Goal: Task Accomplishment & Management: Manage account settings

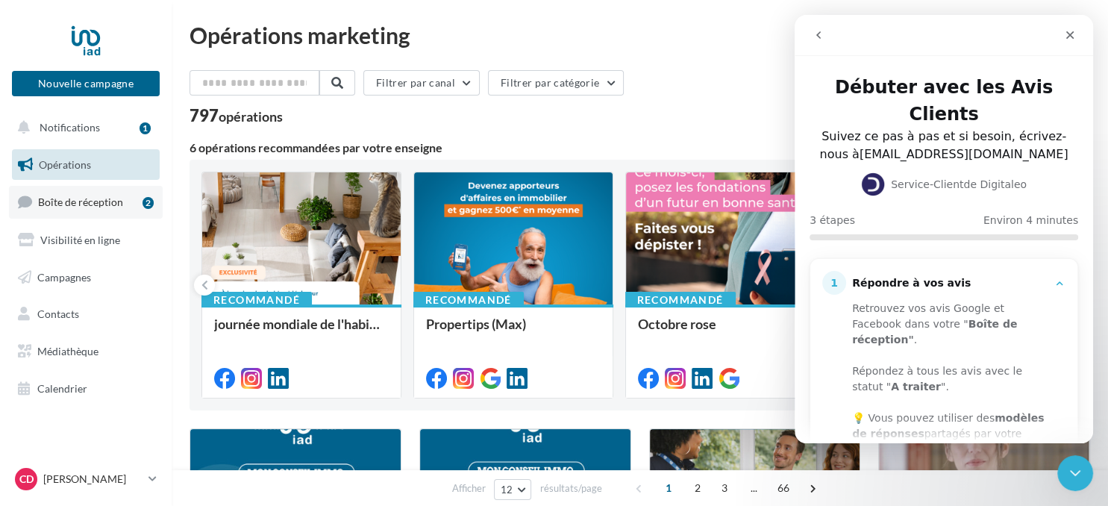
click at [77, 199] on span "Boîte de réception" at bounding box center [80, 201] width 85 height 13
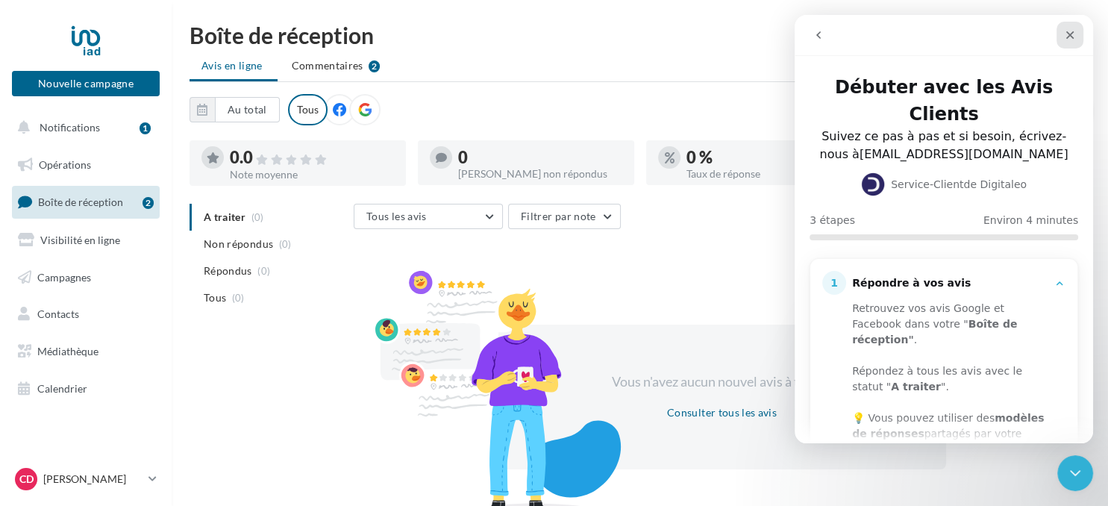
click at [1064, 31] on div "Fermer" at bounding box center [1070, 35] width 27 height 27
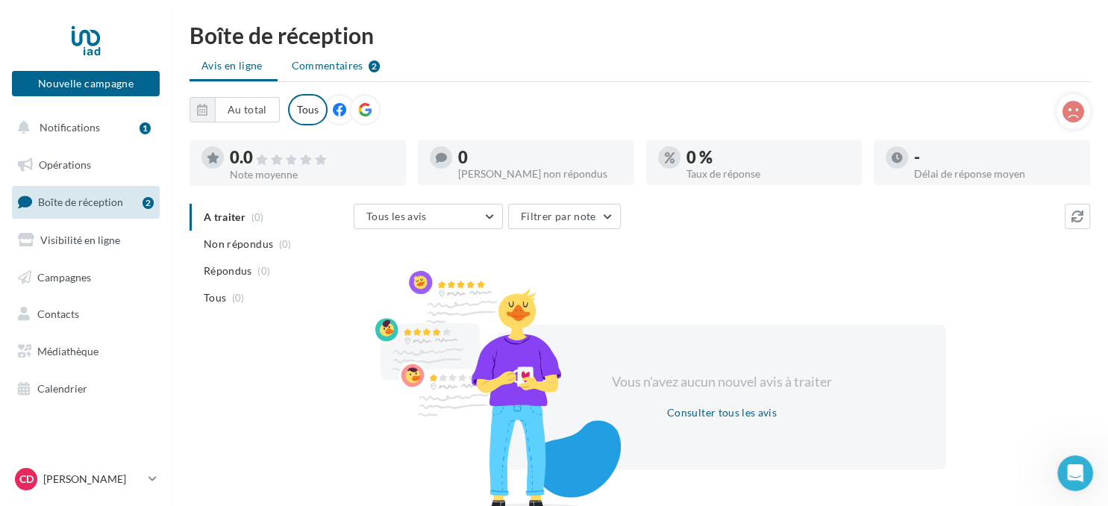
click at [339, 59] on span "Commentaires" at bounding box center [328, 65] width 72 height 15
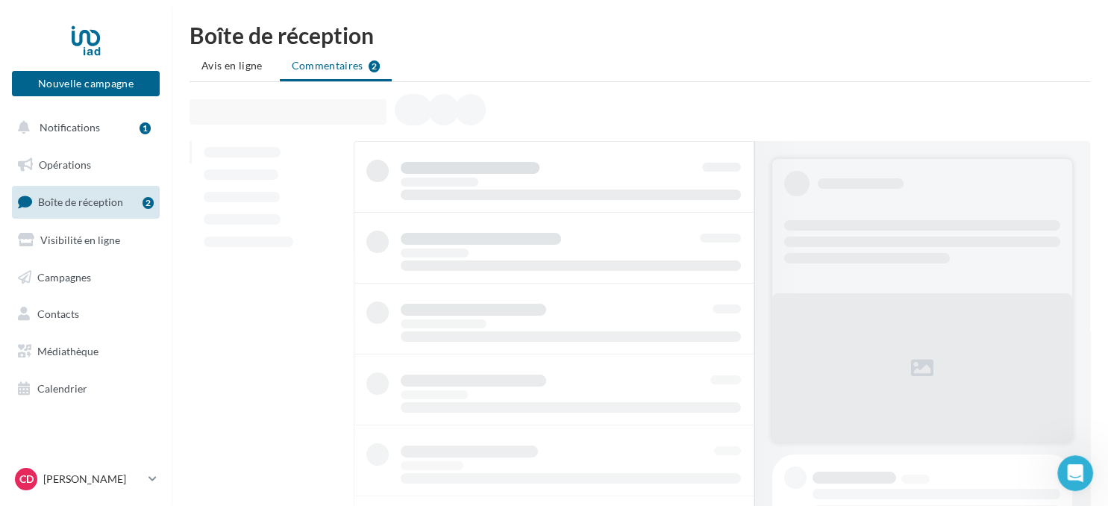
click at [369, 67] on ul "Avis en ligne Commentaires 2" at bounding box center [640, 67] width 901 height 30
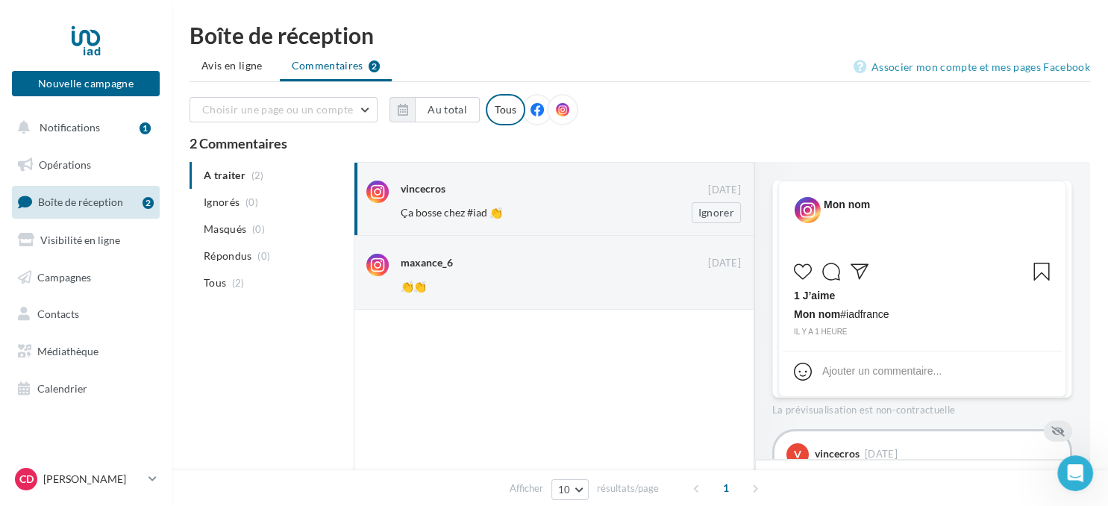
scroll to position [70, 0]
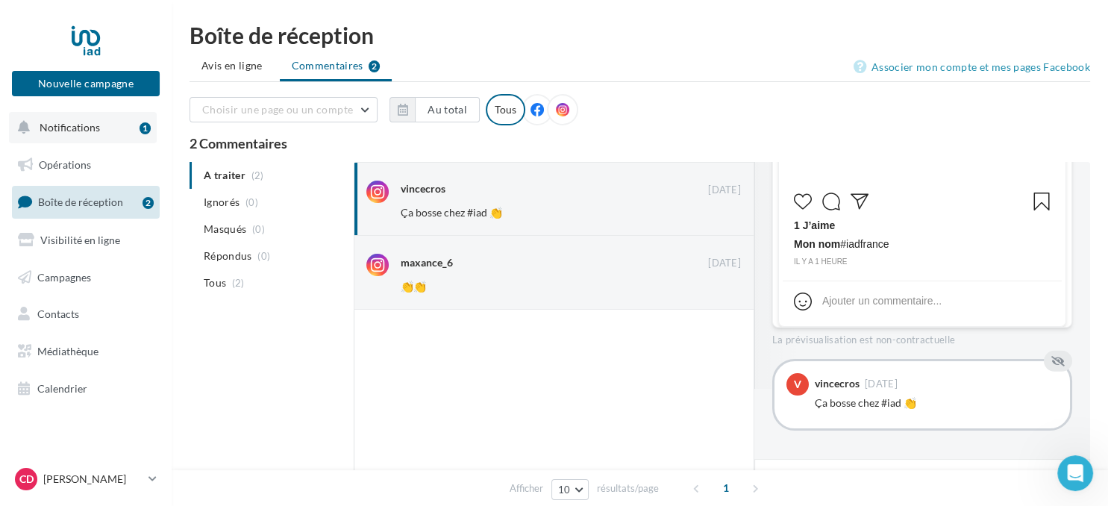
click at [72, 124] on span "Notifications" at bounding box center [70, 127] width 60 height 13
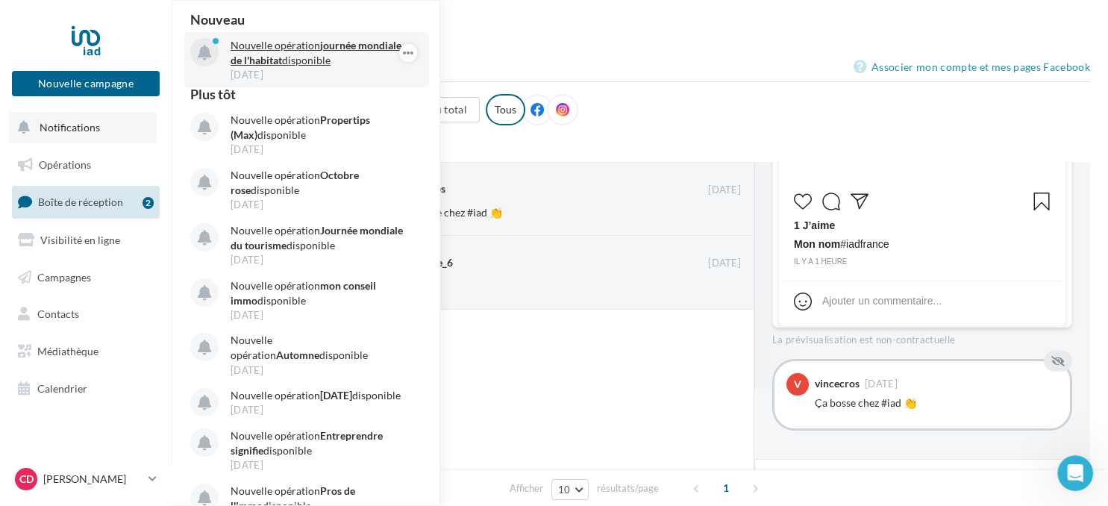
click at [361, 49] on strong "journée mondiale de l'habitat" at bounding box center [316, 53] width 171 height 28
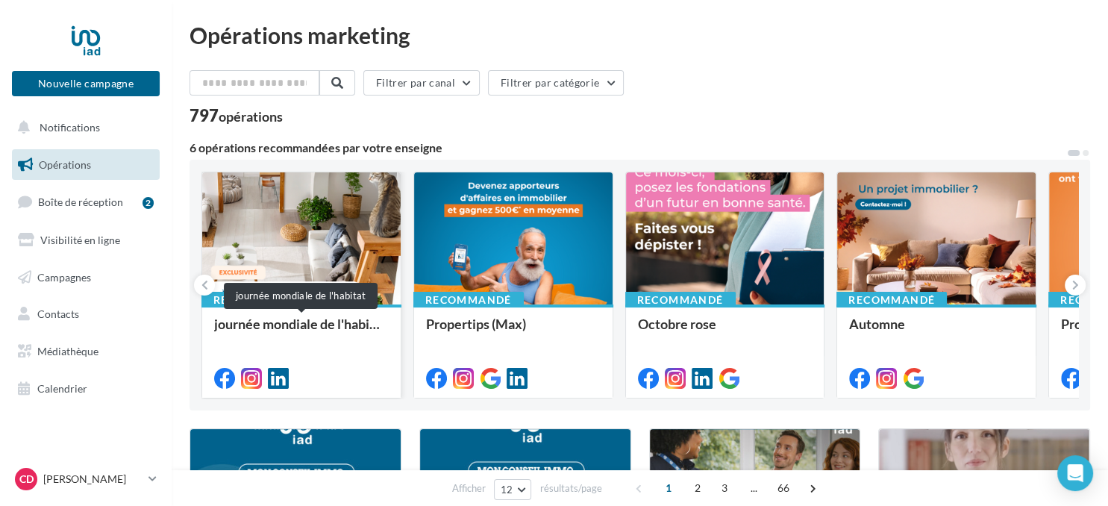
click at [279, 327] on div "journée mondiale de l'habitat" at bounding box center [301, 331] width 175 height 30
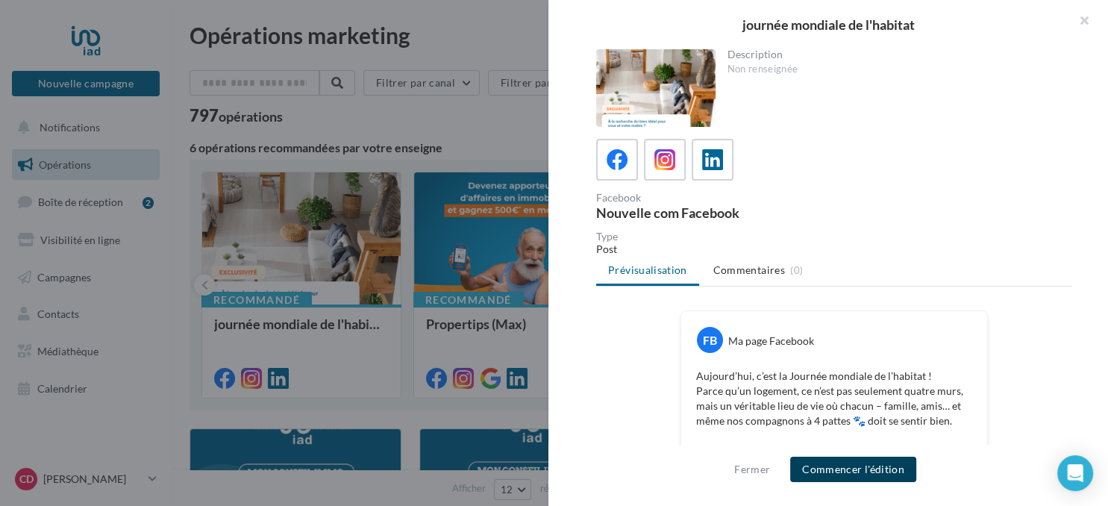
click at [833, 476] on button "Commencer l'édition" at bounding box center [853, 469] width 126 height 25
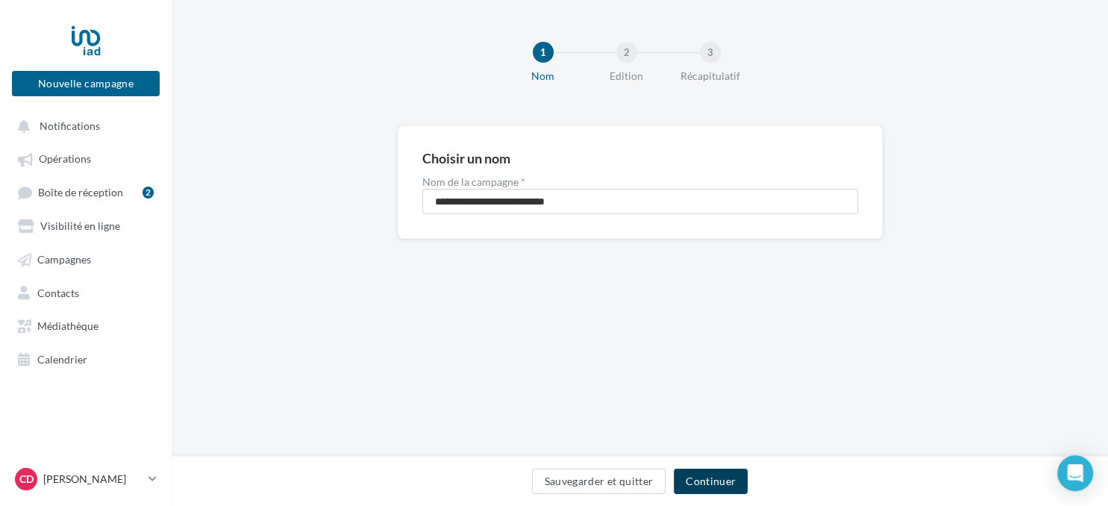
click at [721, 478] on button "Continuer" at bounding box center [711, 481] width 74 height 25
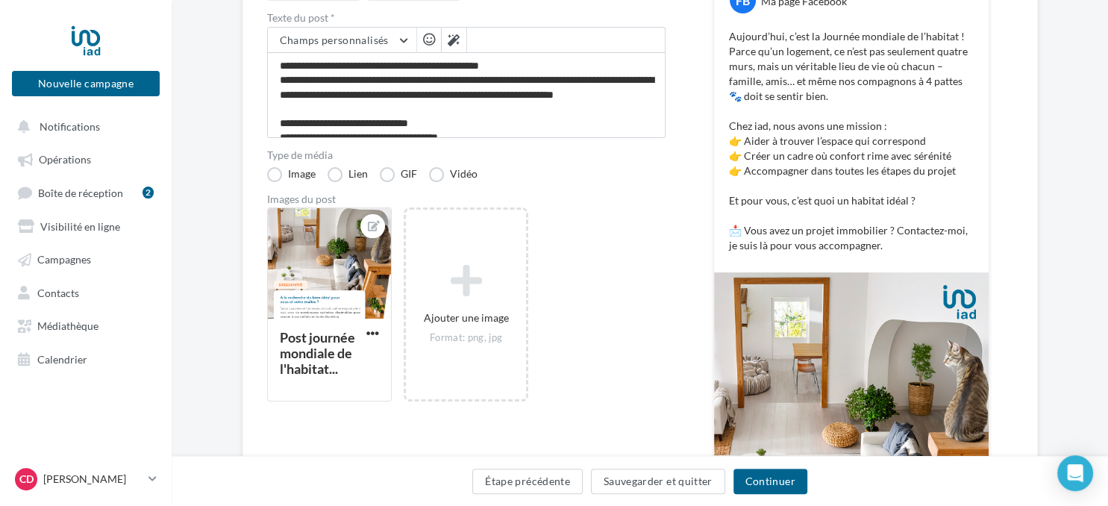
scroll to position [235, 0]
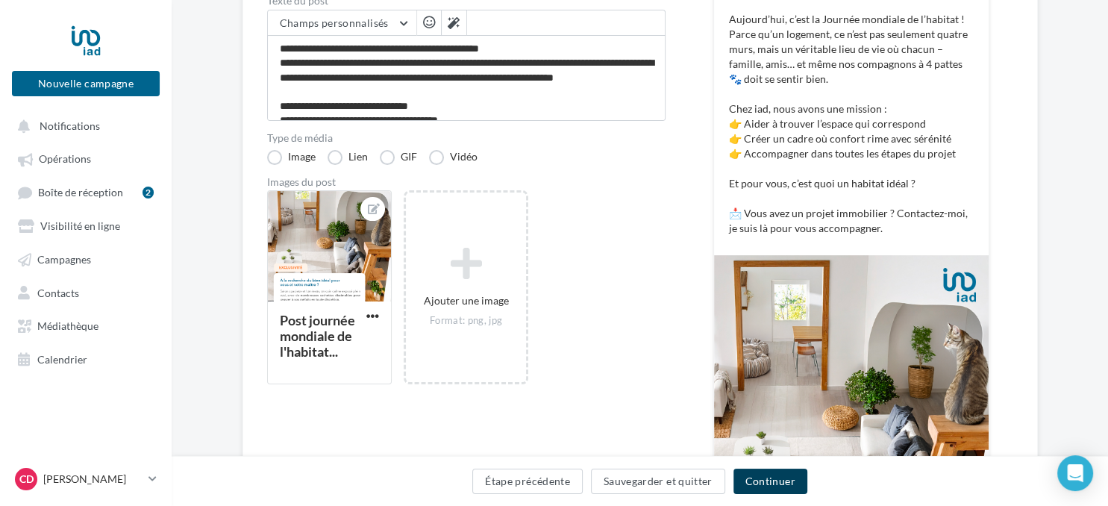
click at [761, 482] on button "Continuer" at bounding box center [770, 481] width 74 height 25
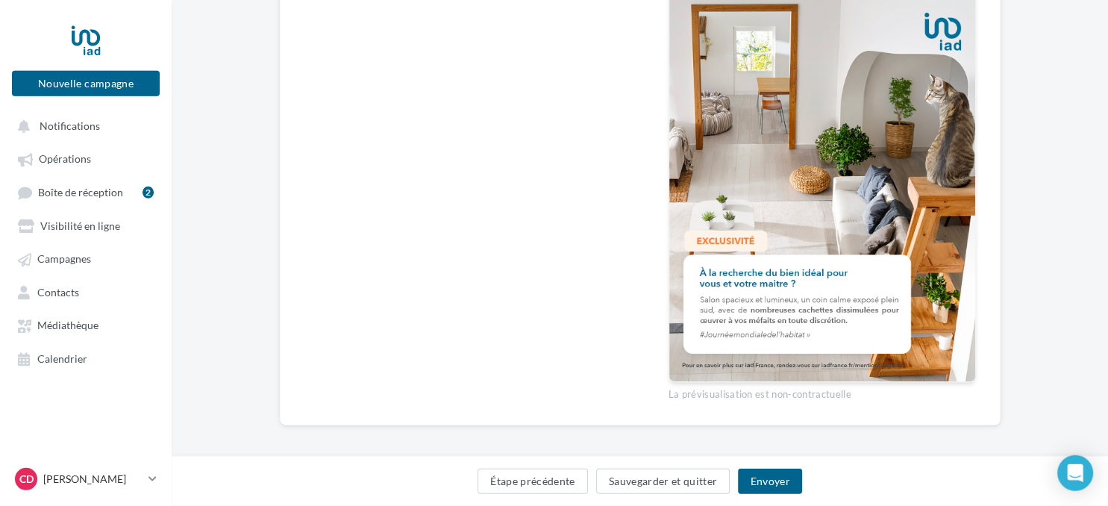
scroll to position [495, 0]
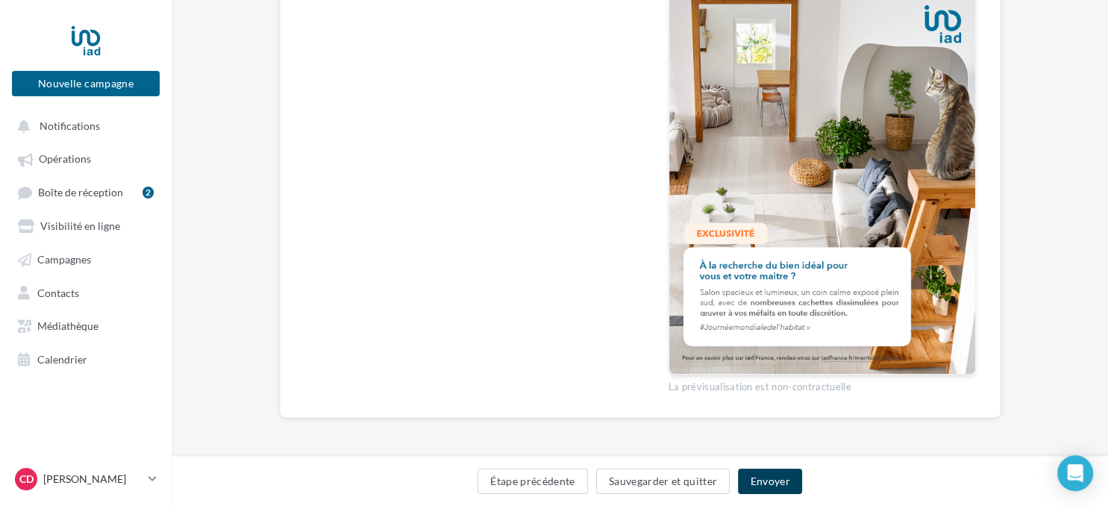
click at [775, 486] on button "Envoyer" at bounding box center [769, 481] width 63 height 25
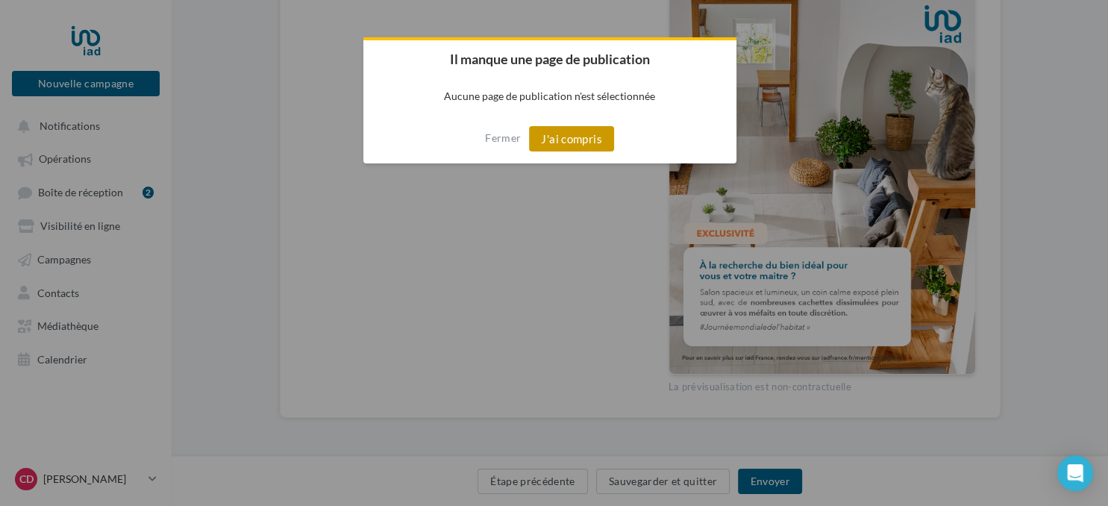
click at [560, 143] on button "J'ai compris" at bounding box center [571, 138] width 85 height 25
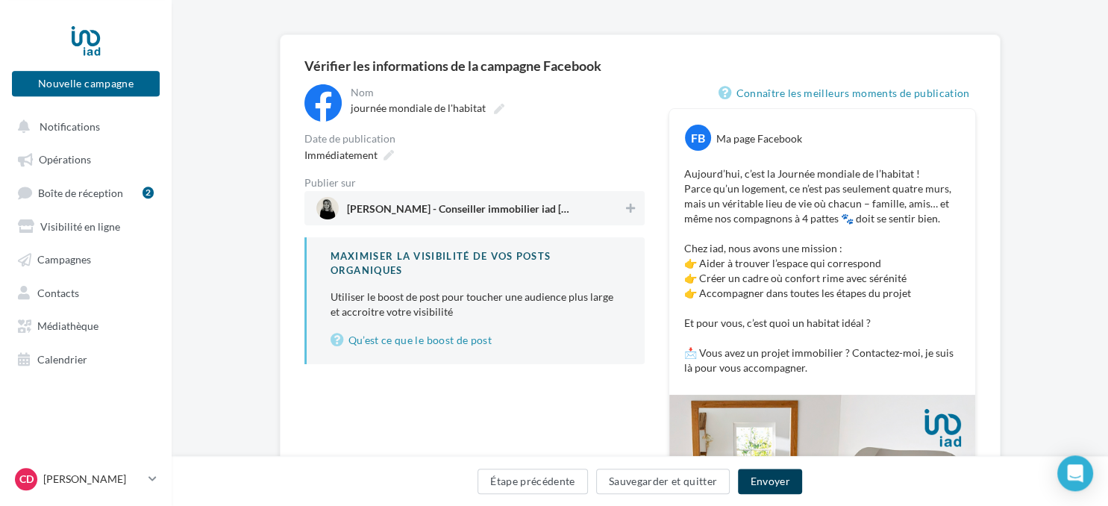
scroll to position [64, 0]
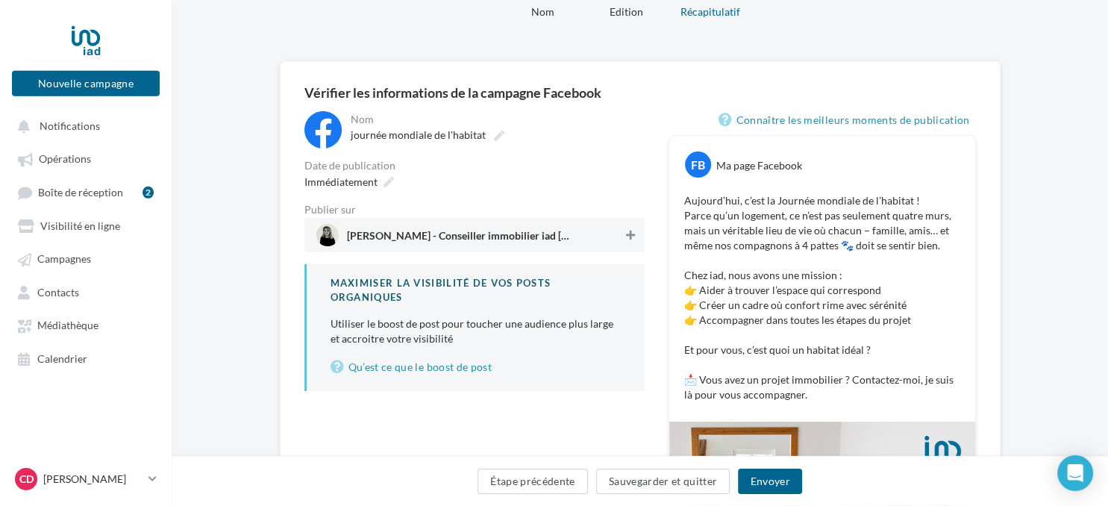
click at [630, 237] on icon at bounding box center [630, 235] width 9 height 10
click at [780, 483] on button "Envoyer" at bounding box center [769, 481] width 63 height 25
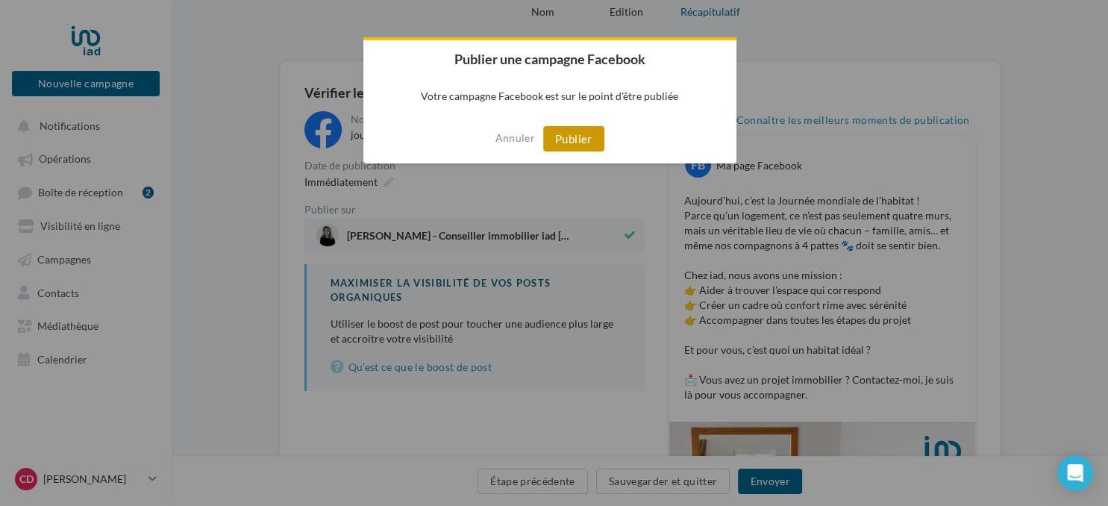
click at [580, 136] on button "Publier" at bounding box center [573, 138] width 61 height 25
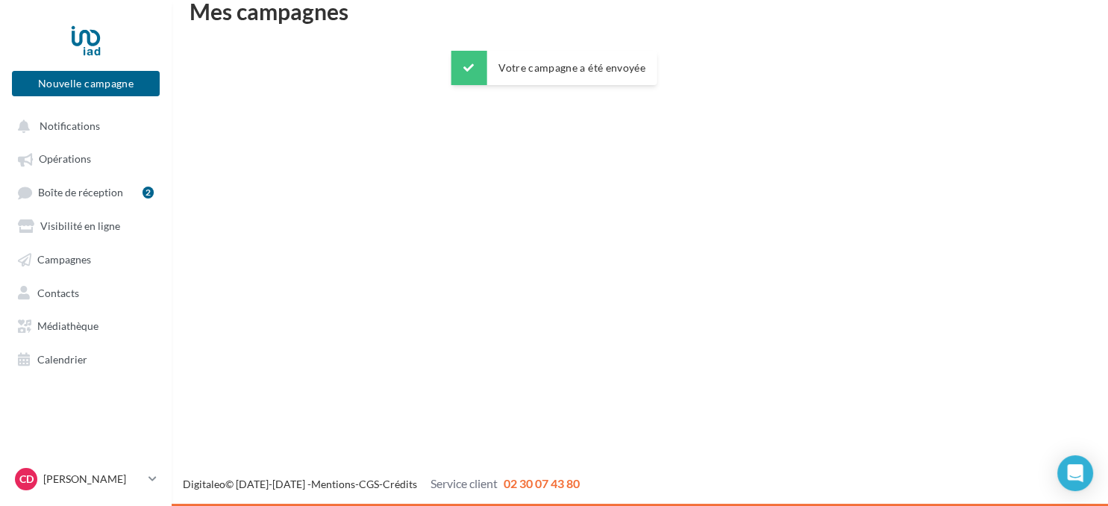
scroll to position [24, 0]
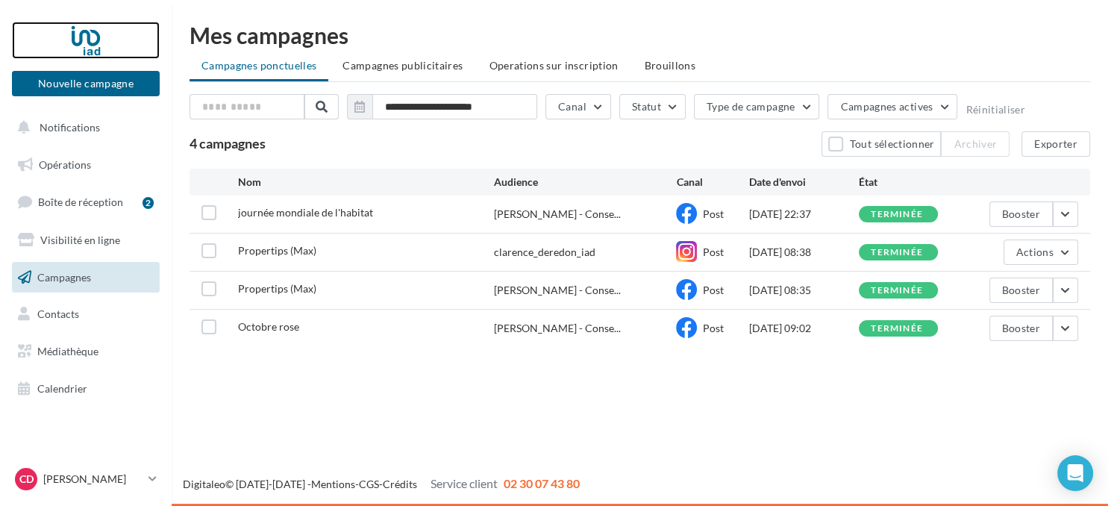
click at [97, 31] on div at bounding box center [85, 40] width 119 height 37
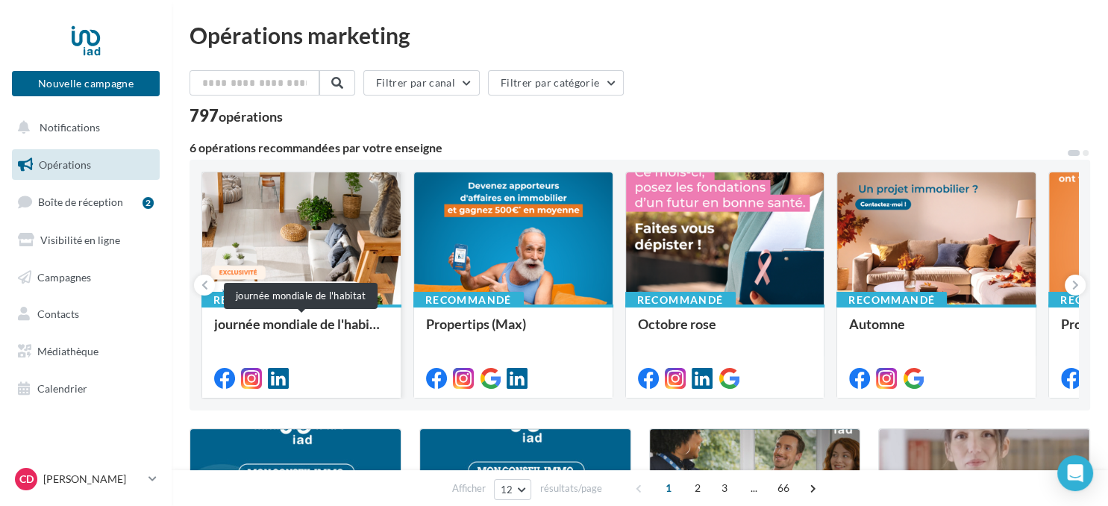
click at [279, 324] on div "journée mondiale de l'habitat" at bounding box center [301, 331] width 175 height 30
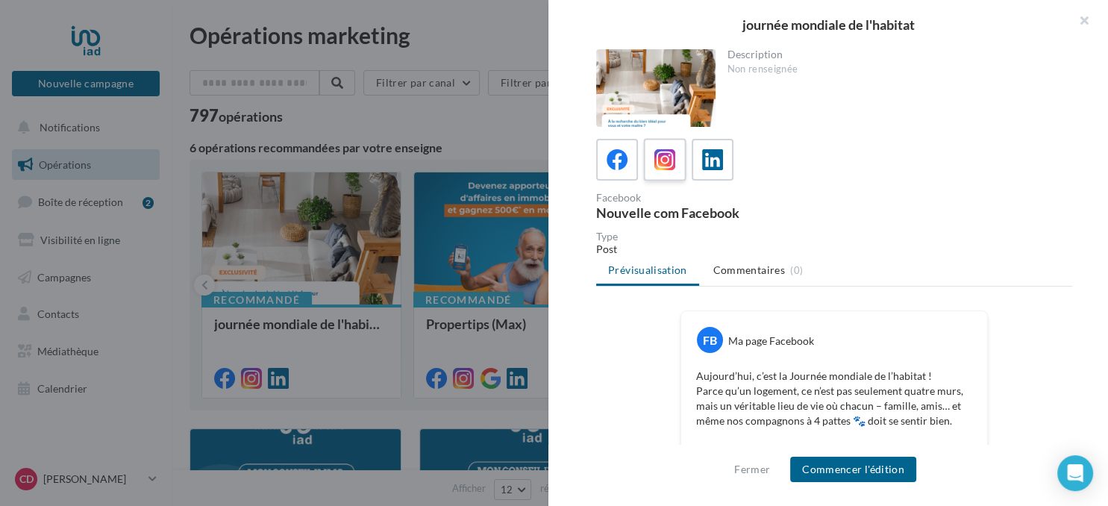
click at [656, 151] on icon at bounding box center [665, 160] width 22 height 22
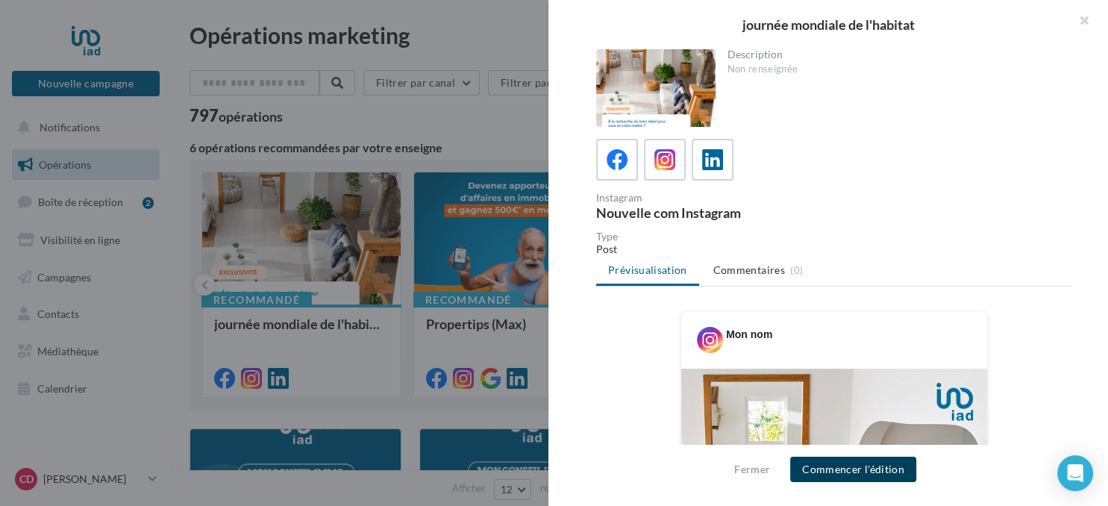
click at [830, 474] on button "Commencer l'édition" at bounding box center [853, 469] width 126 height 25
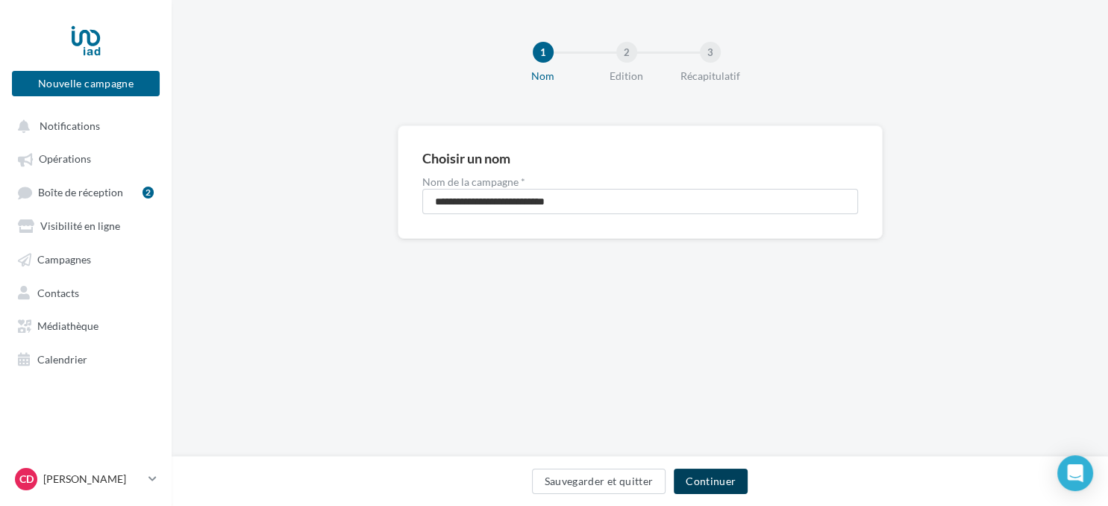
click at [710, 485] on button "Continuer" at bounding box center [711, 481] width 74 height 25
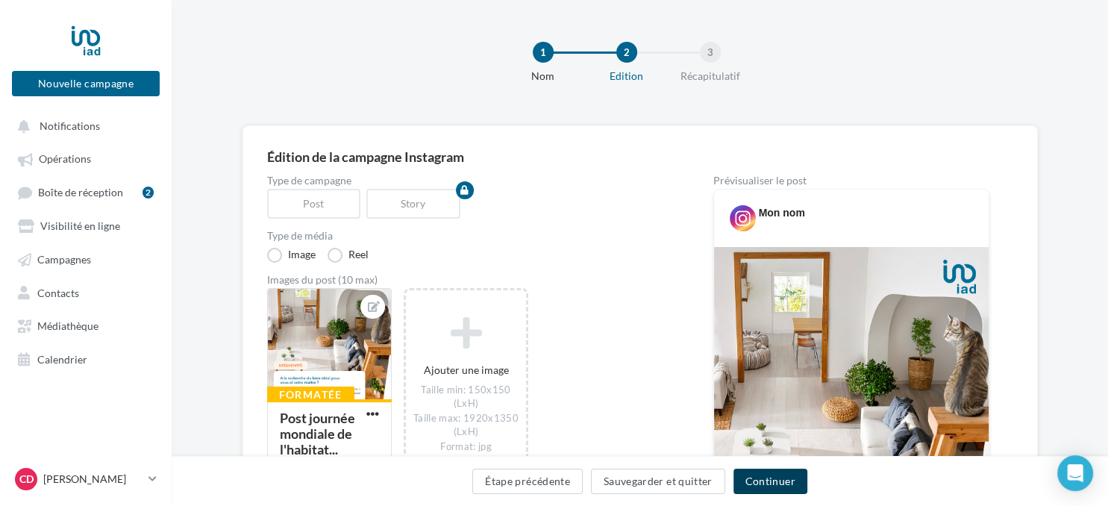
click at [772, 475] on button "Continuer" at bounding box center [770, 481] width 74 height 25
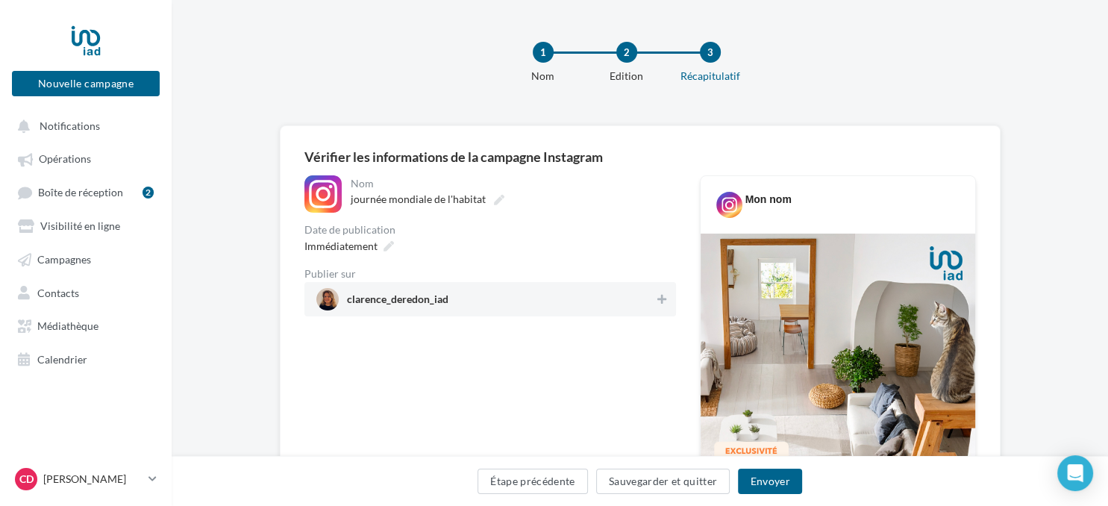
click at [592, 300] on span "clarence_deredon_iad" at bounding box center [485, 299] width 339 height 22
click at [767, 487] on button "Envoyer" at bounding box center [769, 481] width 63 height 25
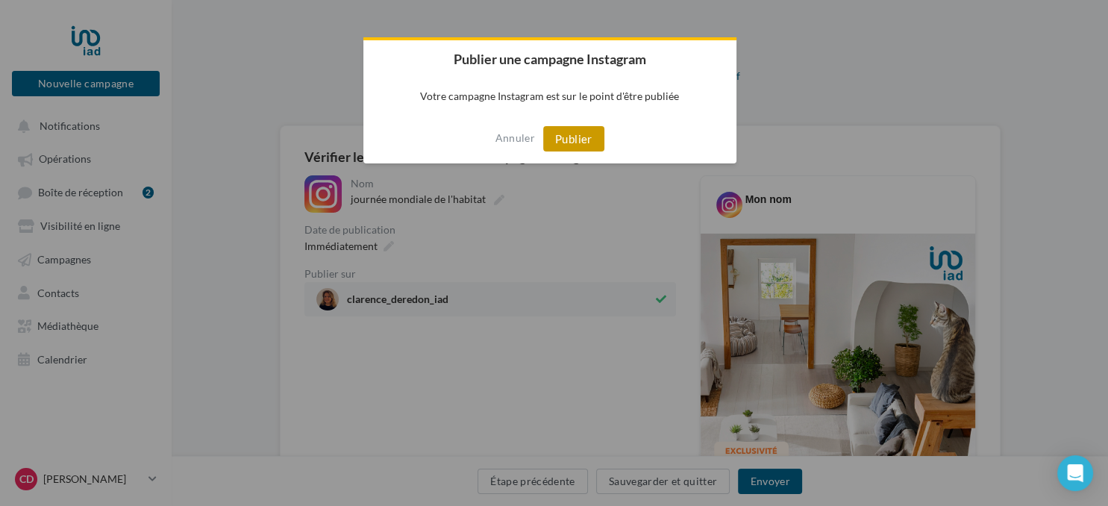
click at [579, 147] on button "Publier" at bounding box center [573, 138] width 61 height 25
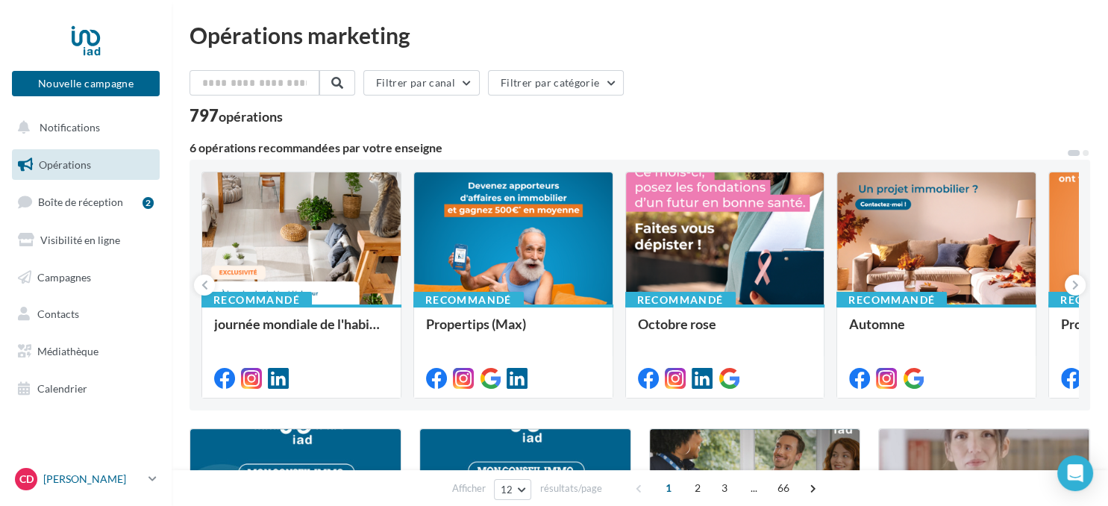
click at [115, 470] on div "CD Clarence DE REDON clarence.de-redon@iadfrance.fr" at bounding box center [79, 479] width 128 height 22
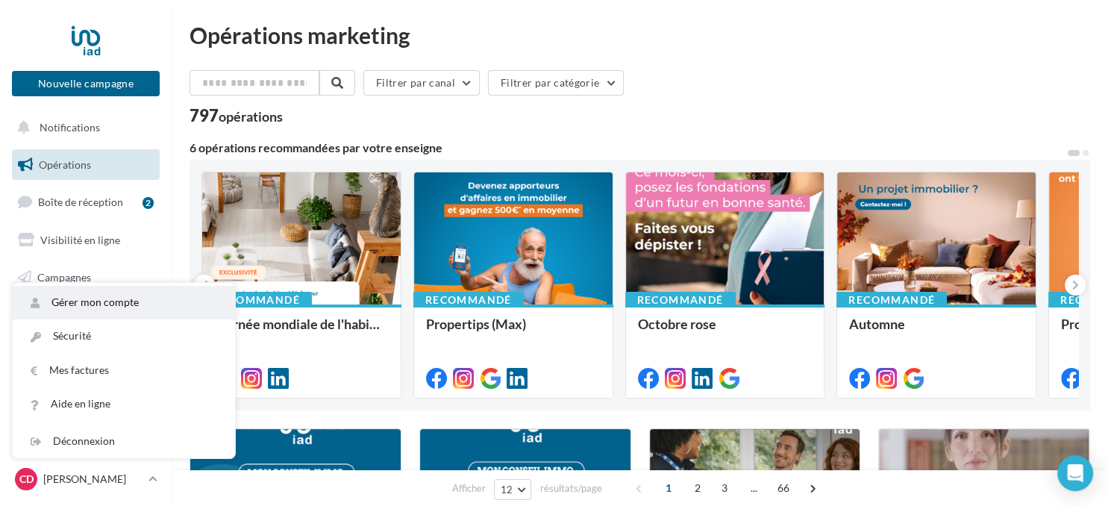
click at [169, 296] on link "Gérer mon compte" at bounding box center [124, 303] width 222 height 34
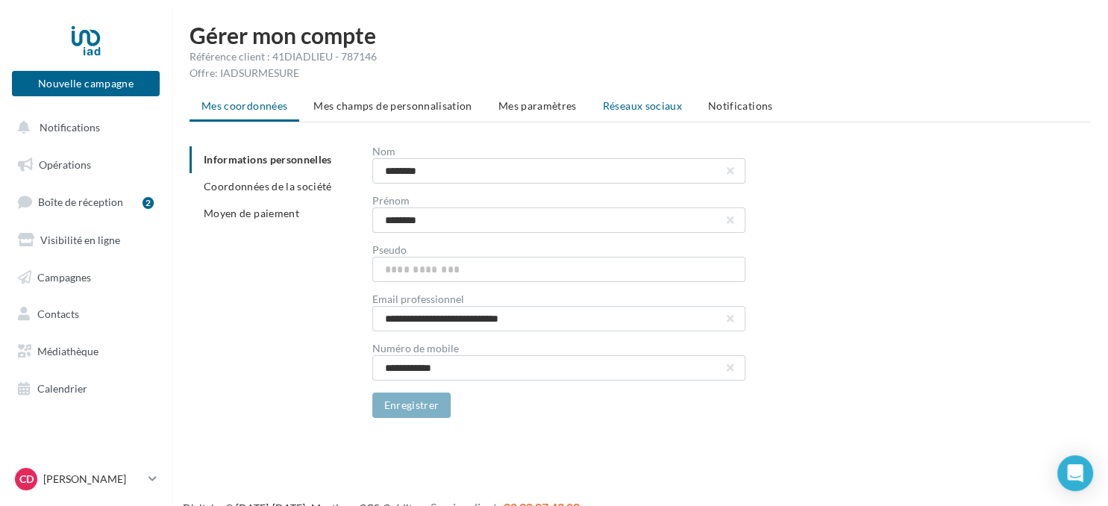
click at [624, 104] on span "Réseaux sociaux" at bounding box center [642, 105] width 79 height 13
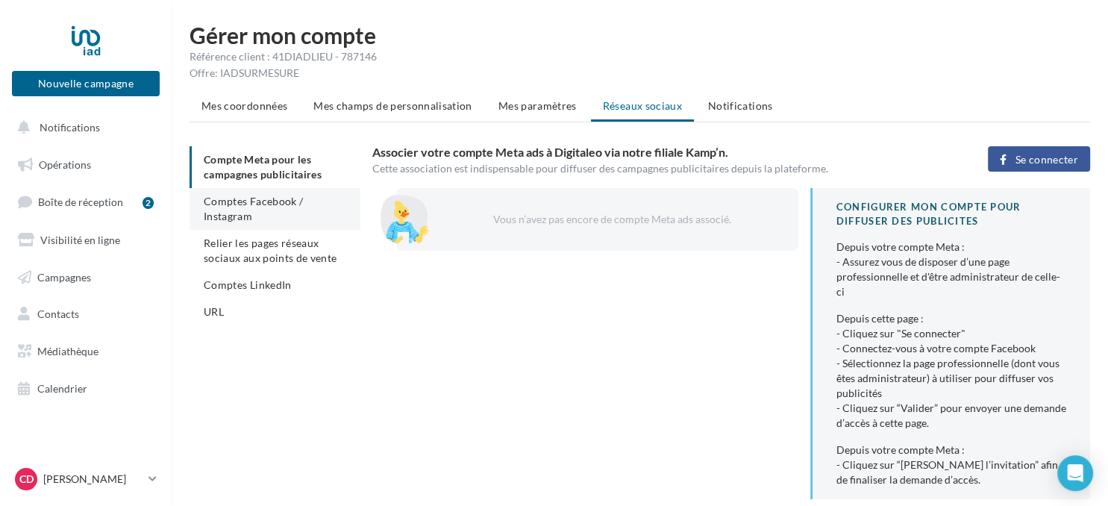
click at [268, 201] on span "Comptes Facebook / Instagram" at bounding box center [253, 209] width 99 height 28
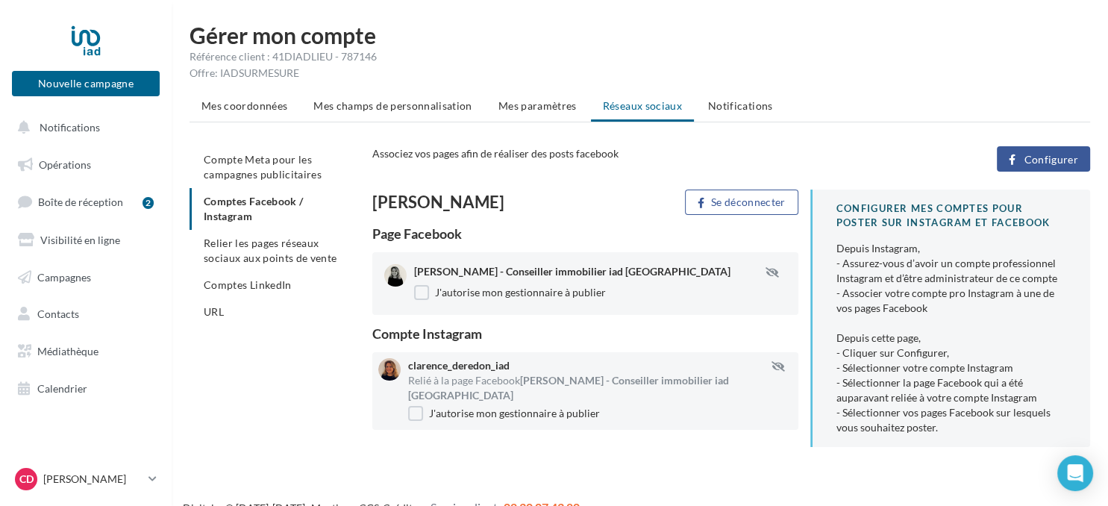
click at [1027, 154] on span "Configurer" at bounding box center [1051, 160] width 54 height 12
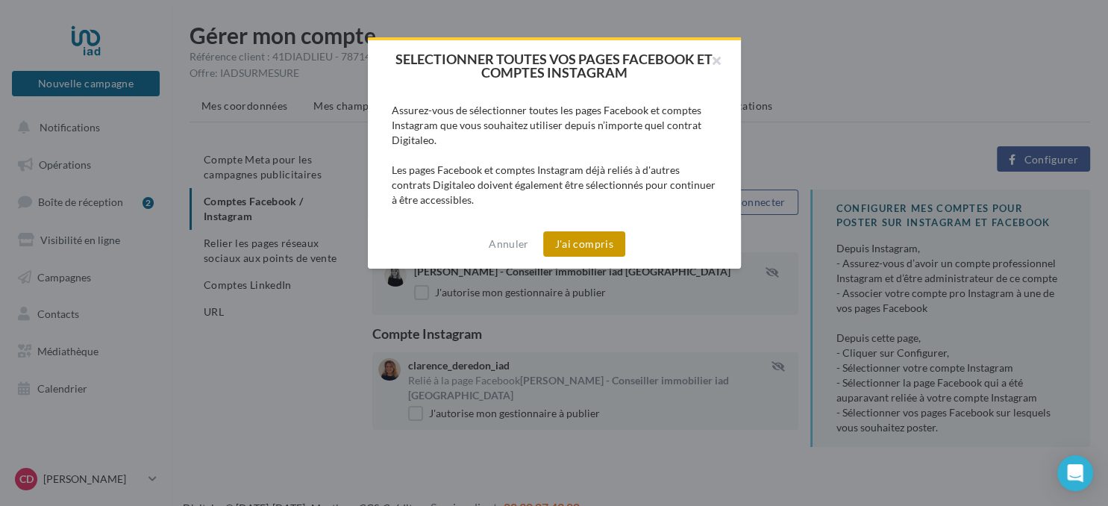
click at [578, 235] on button "J'ai compris" at bounding box center [584, 243] width 82 height 25
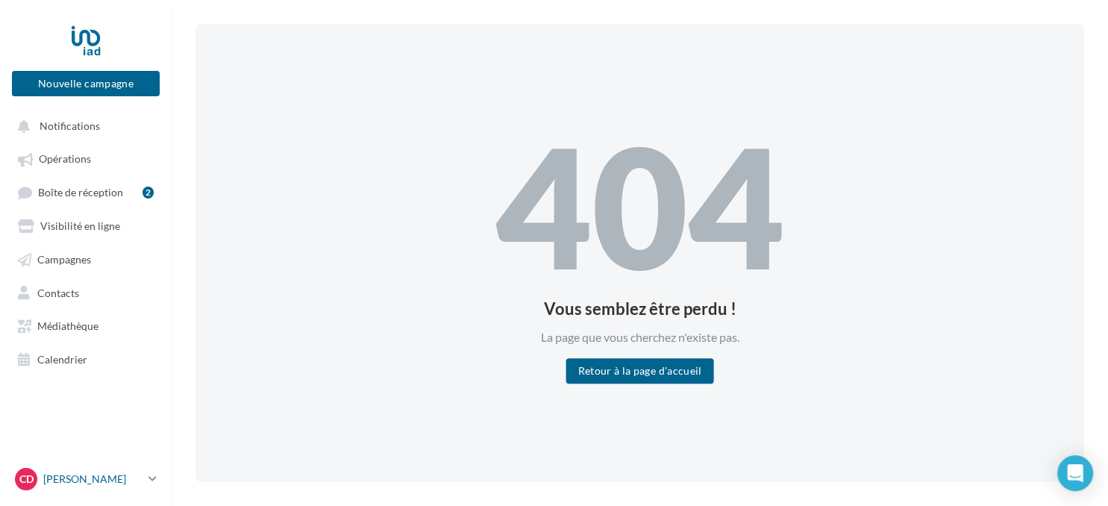
click at [83, 473] on p "[PERSON_NAME]" at bounding box center [92, 479] width 99 height 15
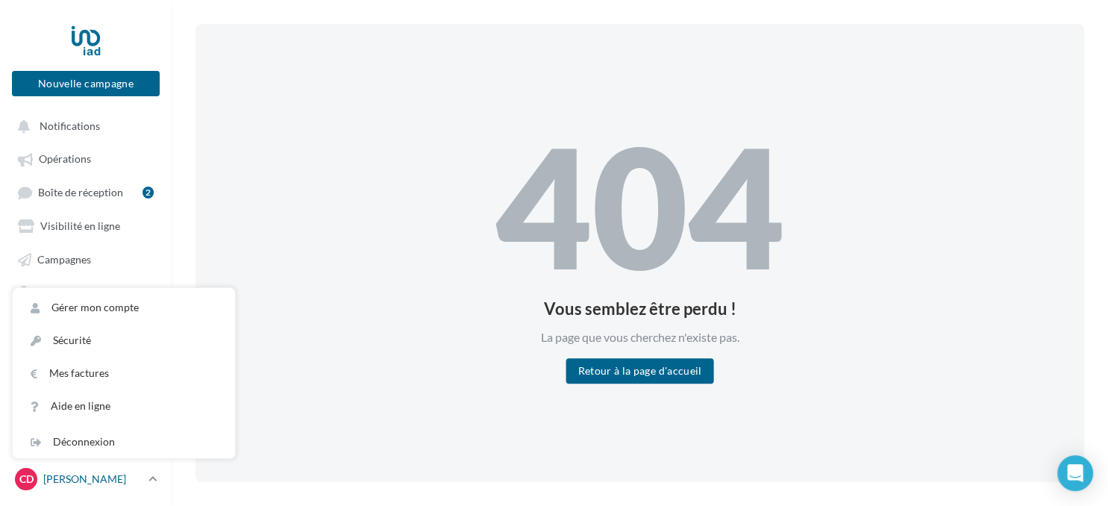
click at [97, 478] on p "[PERSON_NAME]" at bounding box center [92, 479] width 99 height 15
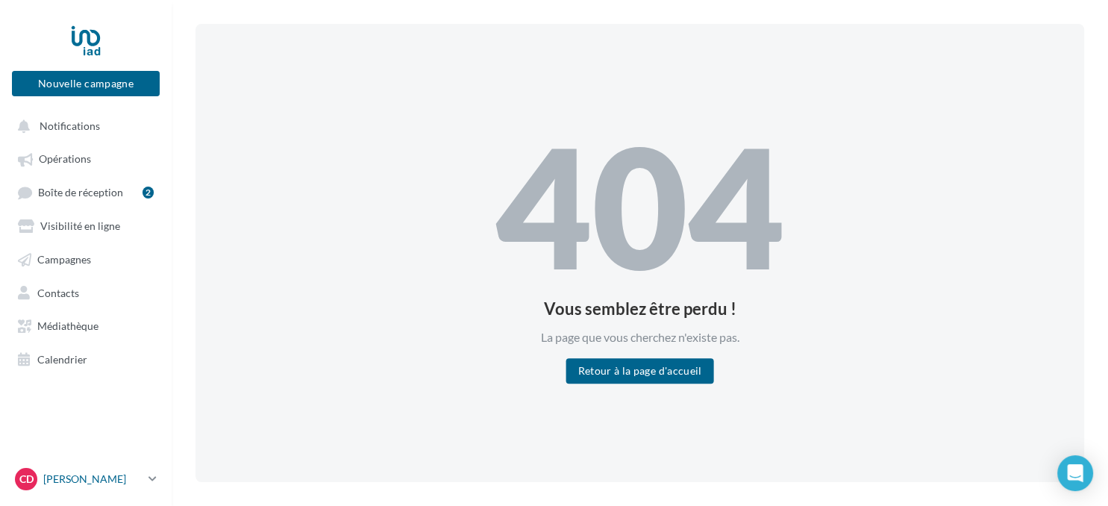
click at [97, 478] on p "[PERSON_NAME]" at bounding box center [92, 479] width 99 height 15
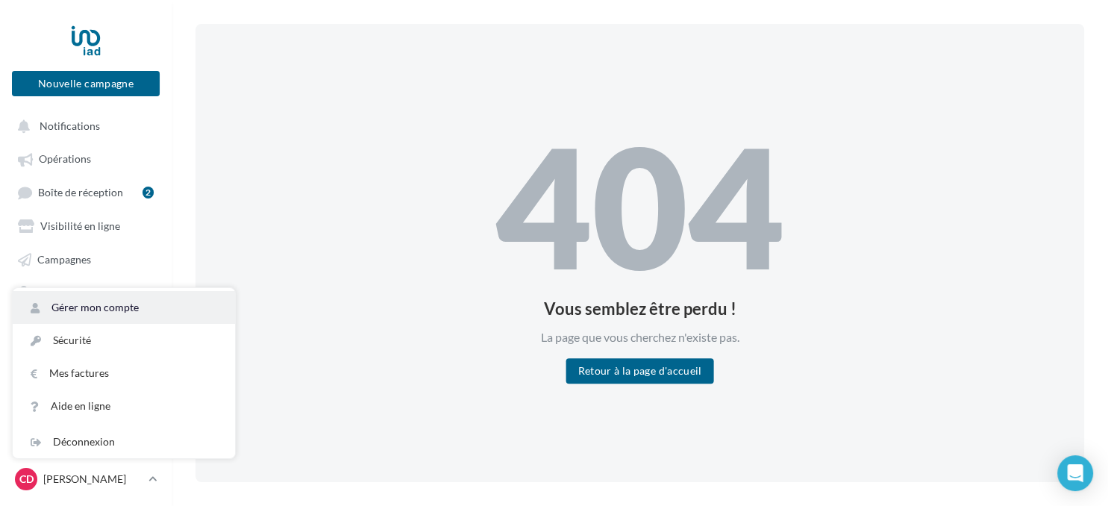
click at [134, 304] on link "Gérer mon compte" at bounding box center [124, 307] width 222 height 33
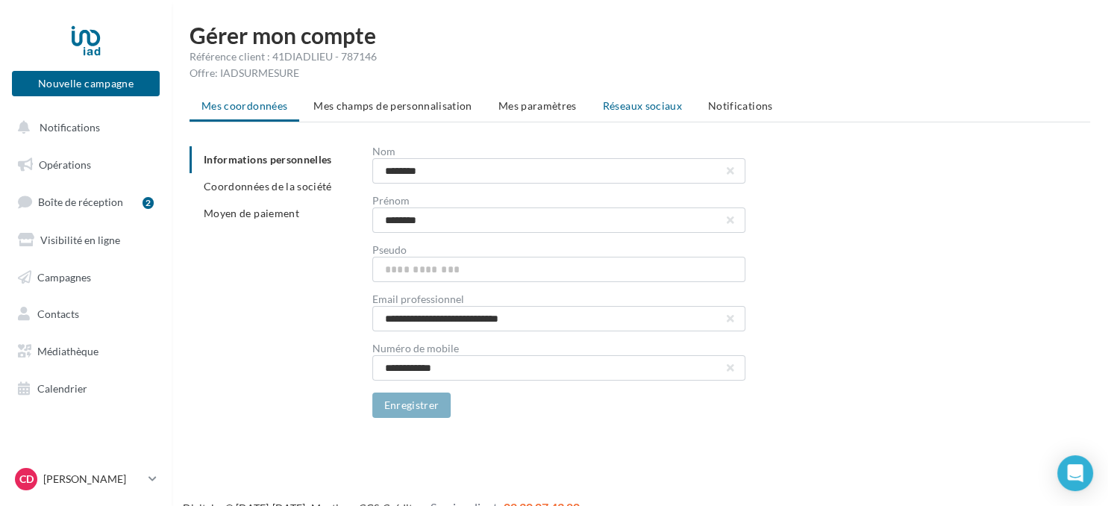
click at [654, 104] on span "Réseaux sociaux" at bounding box center [642, 105] width 79 height 13
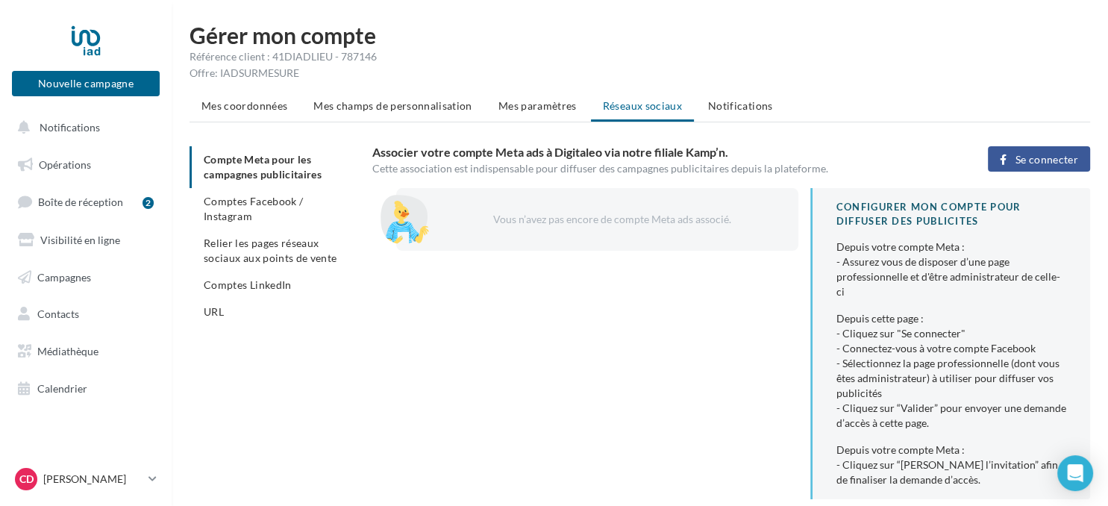
click at [273, 169] on ul "Compte Meta pour les campagnes publicitaires Comptes Facebook / Instagram Relie…" at bounding box center [275, 235] width 171 height 179
click at [252, 202] on span "Comptes Facebook / Instagram" at bounding box center [253, 209] width 99 height 28
